Goal: Find contact information: Find contact information

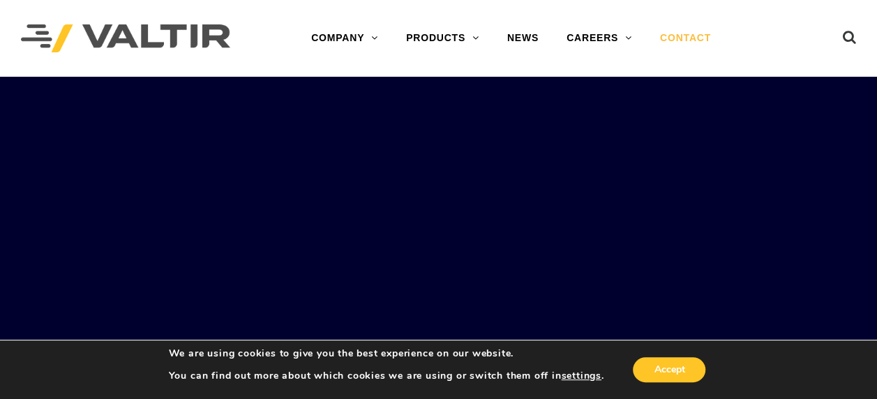
click at [682, 41] on link "CONTACT" at bounding box center [685, 38] width 79 height 28
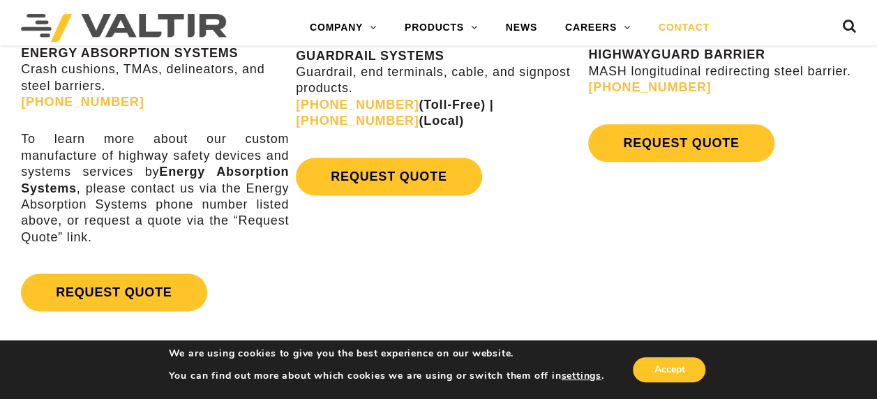
scroll to position [791, 0]
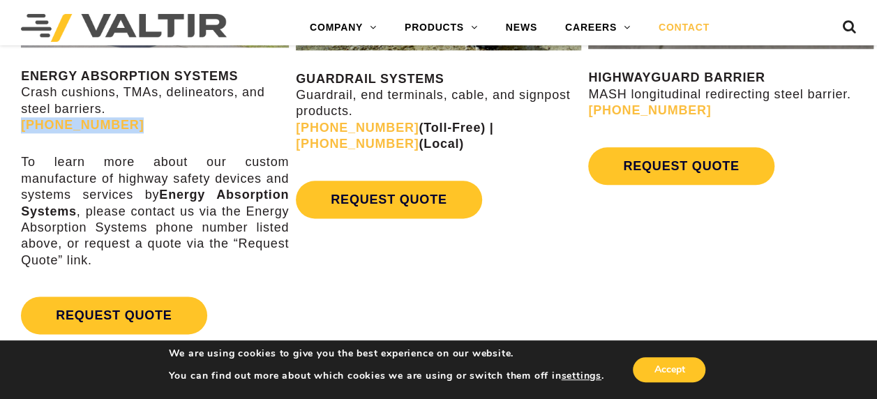
drag, startPoint x: 156, startPoint y: 127, endPoint x: 11, endPoint y: 119, distance: 144.7
click at [11, 119] on div "ENERGY ABSORPTION SYSTEMS Crash cushions, TMAs, delineators, and steel barriers…" at bounding box center [146, 128] width 292 height 468
drag, startPoint x: 11, startPoint y: 119, endPoint x: 47, endPoint y: 122, distance: 35.8
drag, startPoint x: 47, startPoint y: 122, endPoint x: 397, endPoint y: 288, distance: 387.8
click at [397, 288] on div "ENERGY ABSORPTION SYSTEMS Crash cushions, TMAs, delineators, and steel barriers…" at bounding box center [438, 125] width 877 height 488
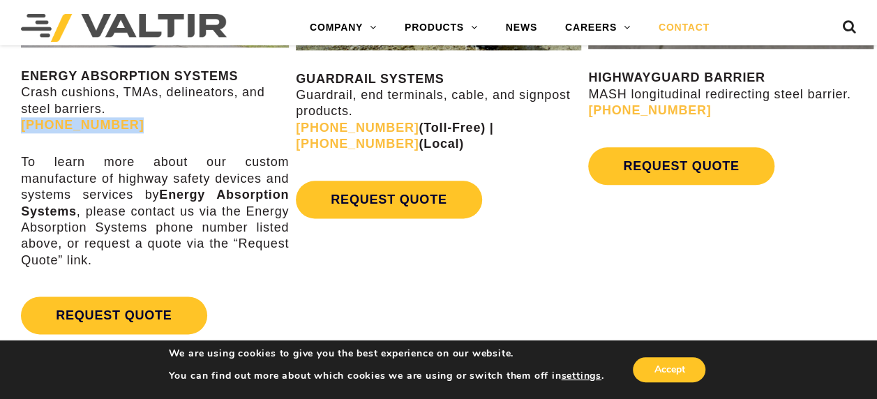
drag, startPoint x: 119, startPoint y: 119, endPoint x: 6, endPoint y: 121, distance: 113.1
click at [6, 121] on div "ENERGY ABSORPTION SYSTEMS Crash cushions, TMAs, delineators, and steel barriers…" at bounding box center [146, 128] width 292 height 468
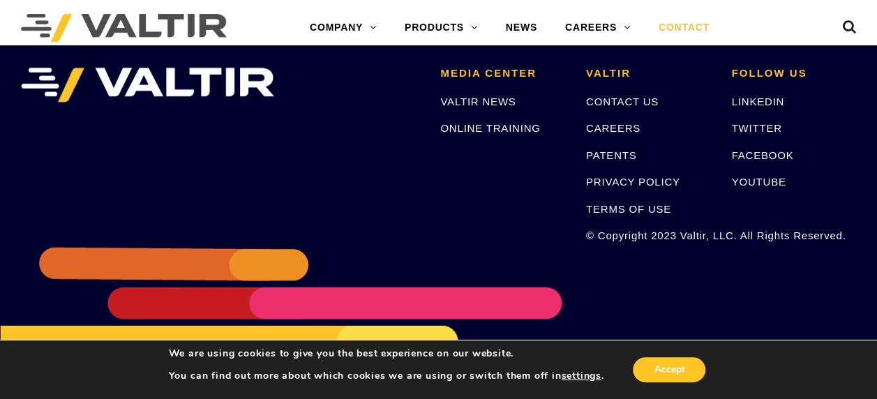
scroll to position [2005, 0]
